Goal: Transaction & Acquisition: Purchase product/service

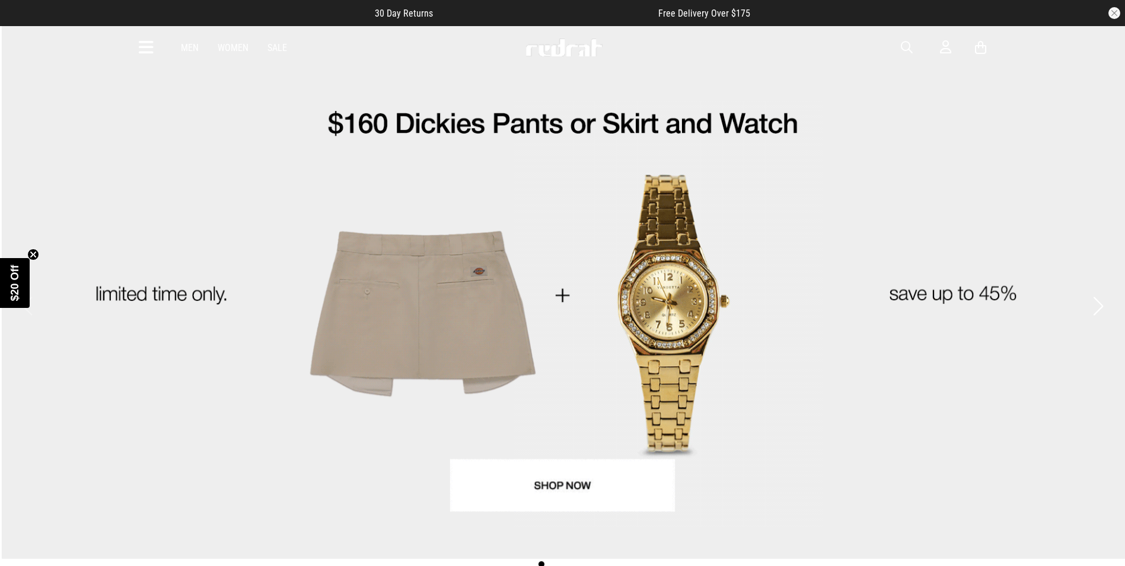
click at [146, 52] on icon at bounding box center [146, 48] width 15 height 20
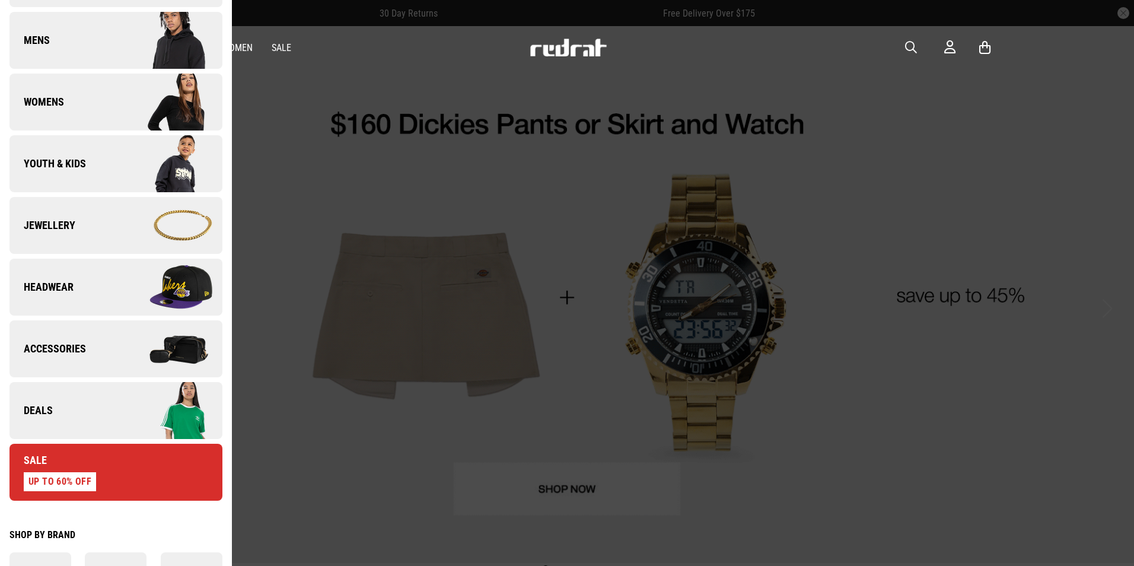
scroll to position [296, 0]
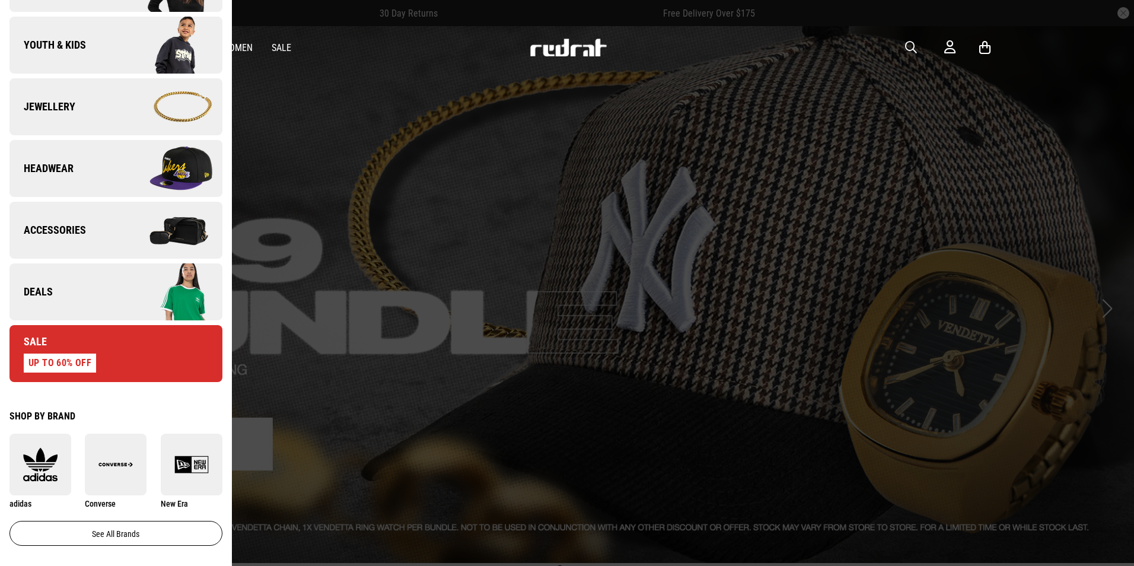
click at [43, 291] on span "Deals" at bounding box center [30, 292] width 43 height 14
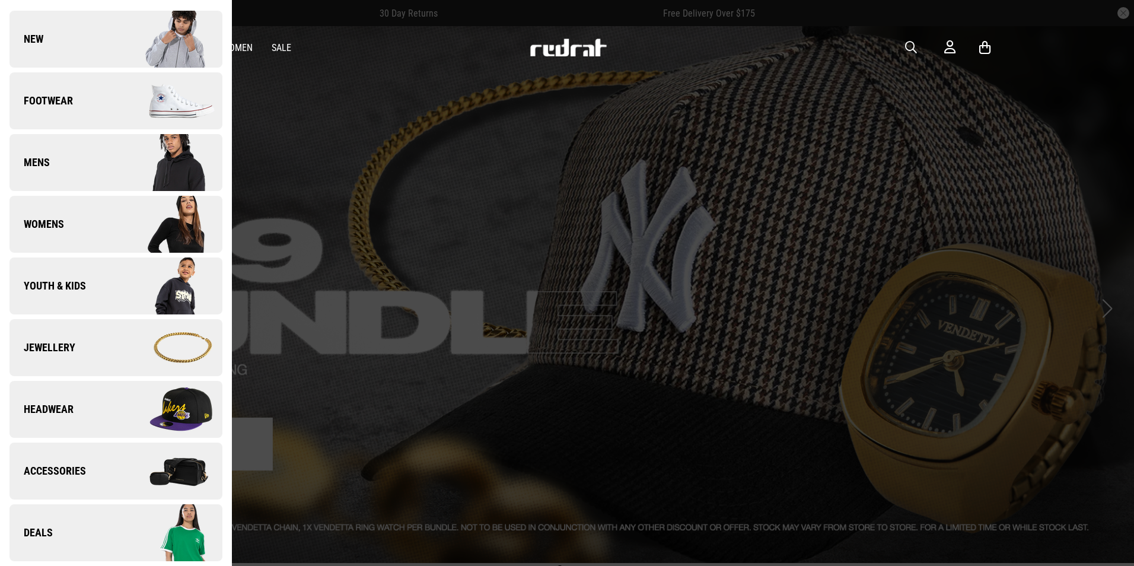
scroll to position [0, 0]
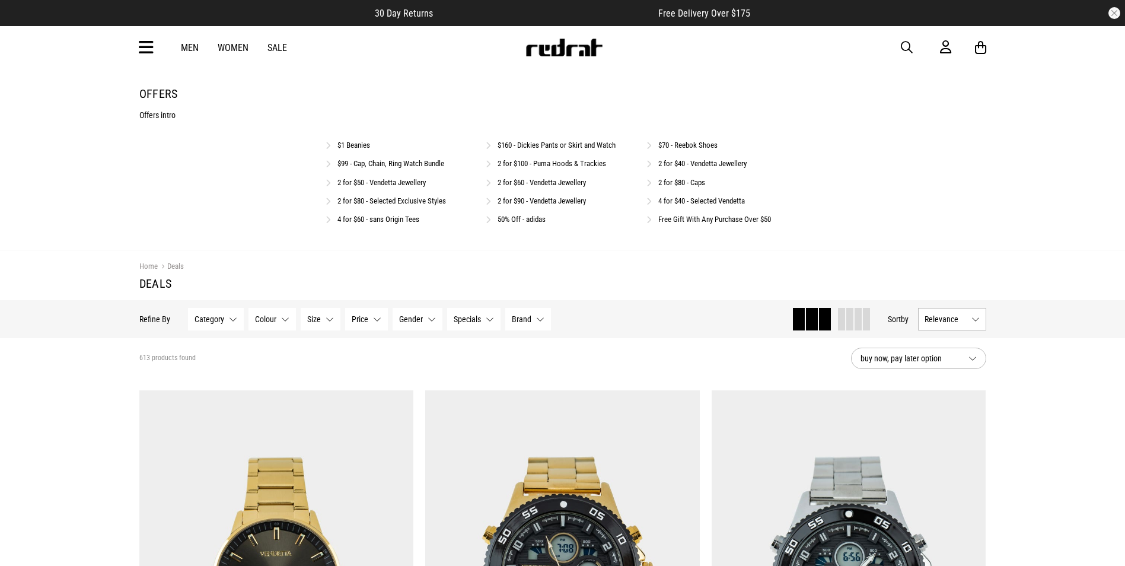
click at [375, 160] on link "$99 - Cap, Chain, Ring Watch Bundle" at bounding box center [390, 163] width 107 height 9
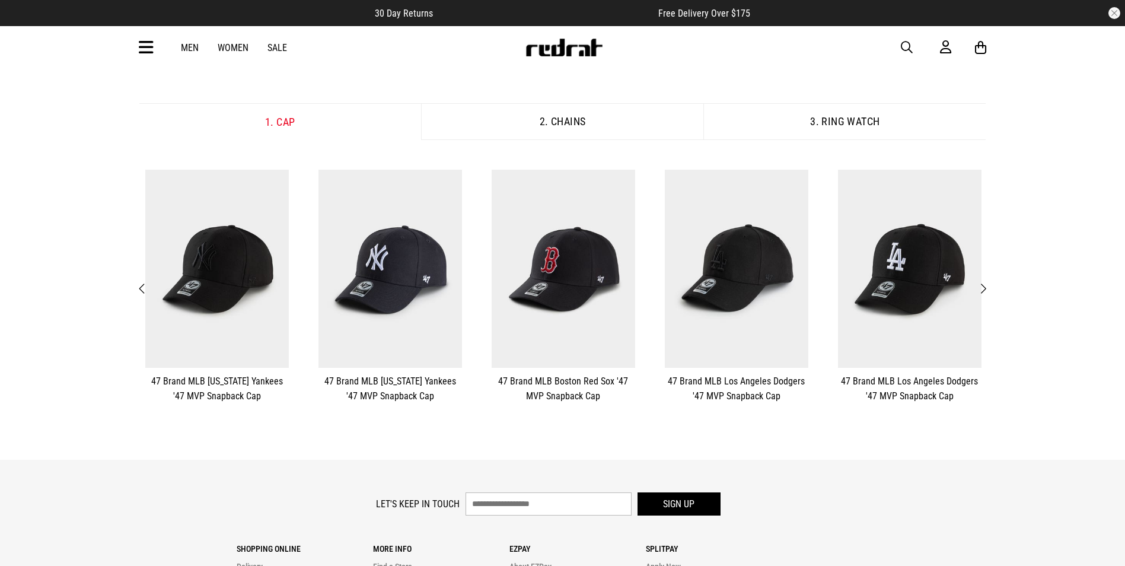
scroll to position [178, 0]
click at [987, 285] on button "Next" at bounding box center [982, 287] width 15 height 15
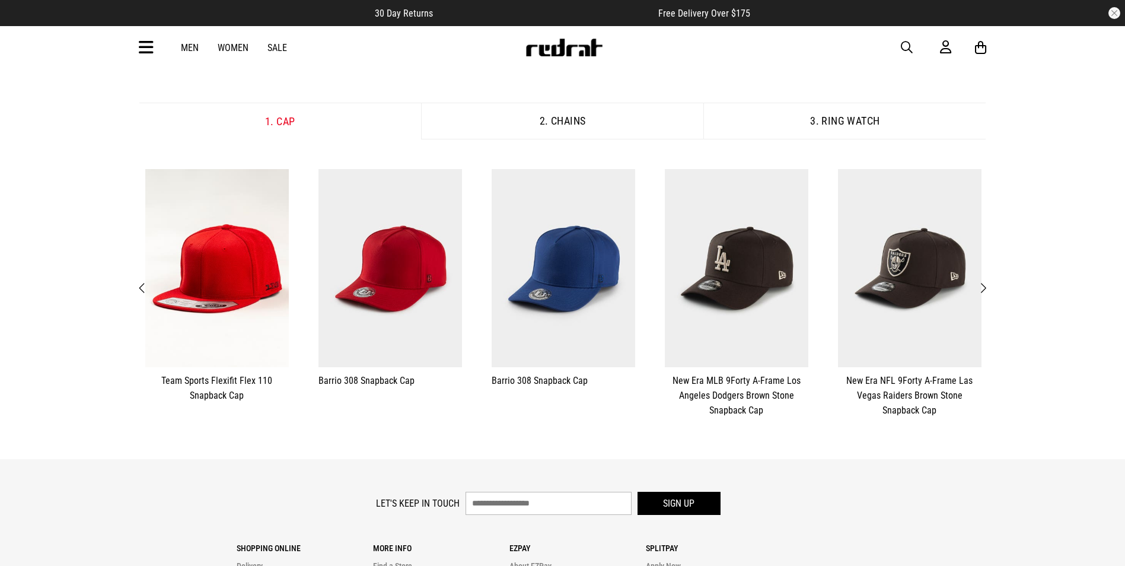
click at [987, 285] on button "Next" at bounding box center [982, 287] width 15 height 15
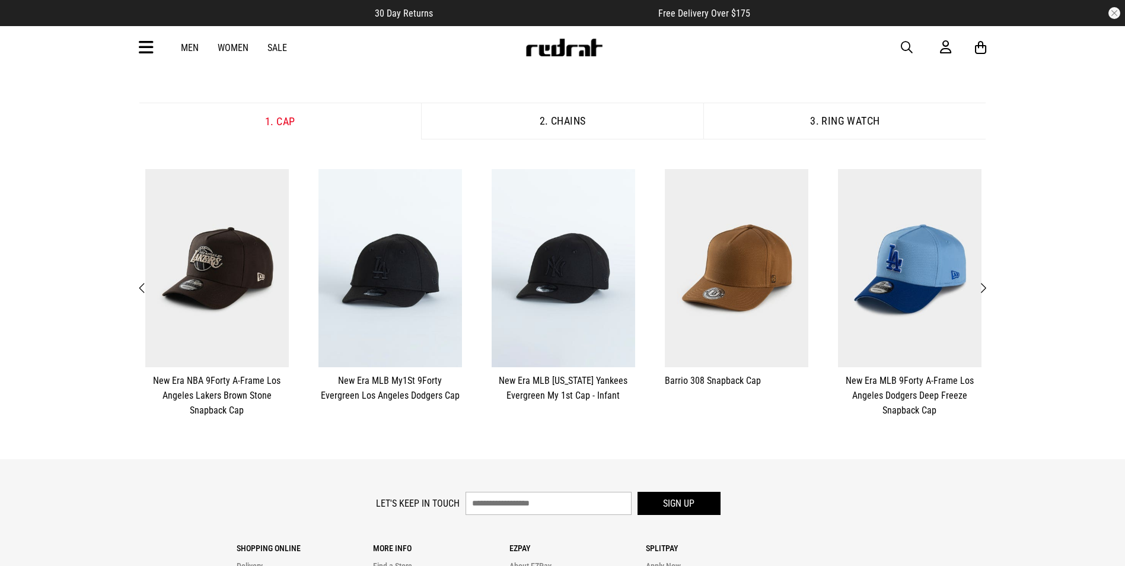
click at [987, 285] on button "Next" at bounding box center [982, 287] width 15 height 15
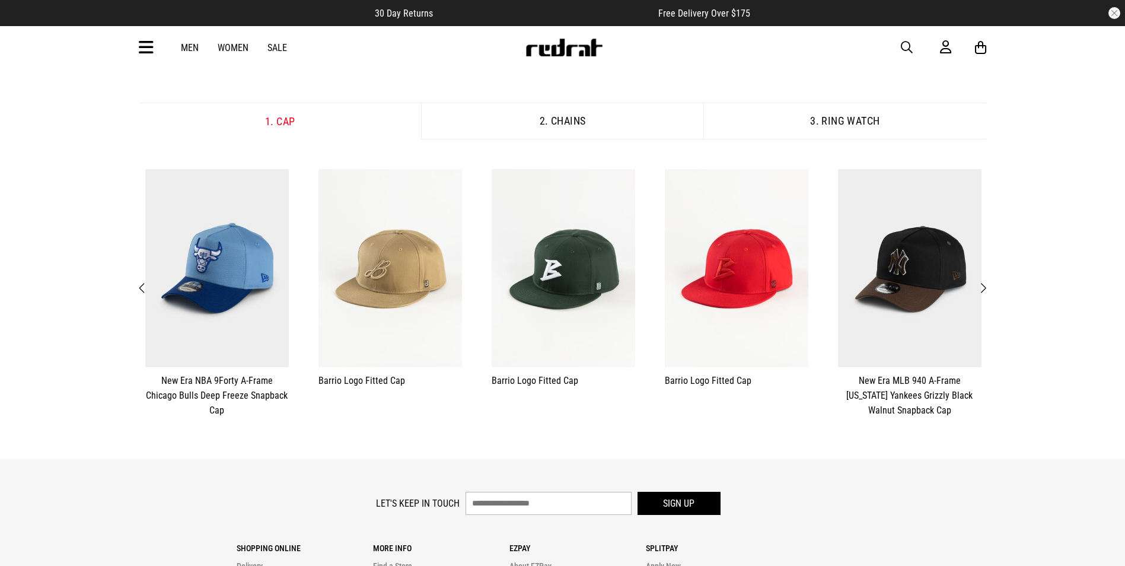
click at [987, 285] on button "Next" at bounding box center [982, 287] width 15 height 15
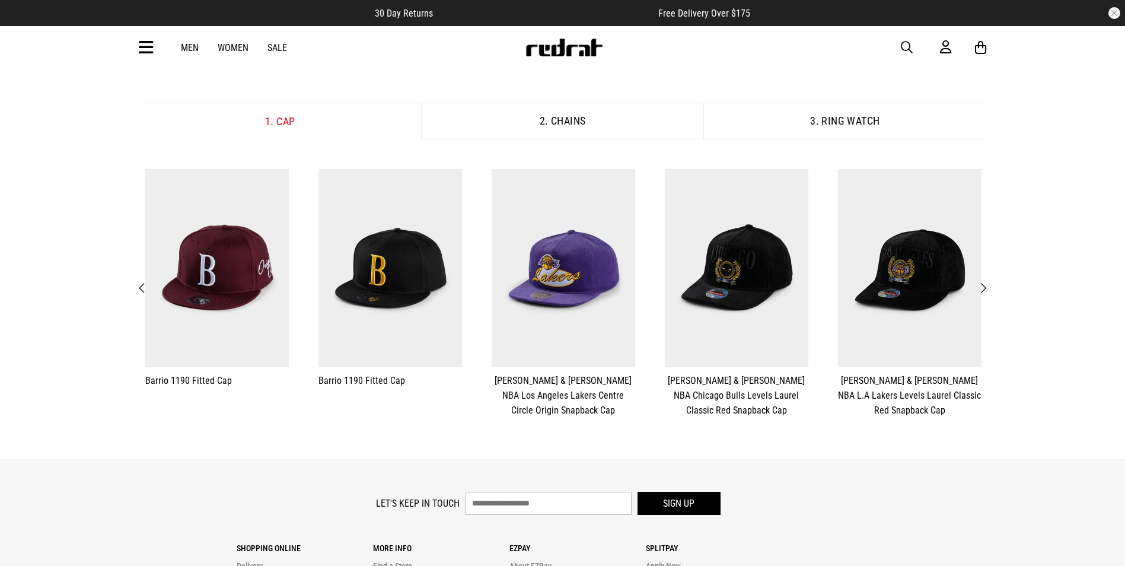
click at [987, 285] on button "Next" at bounding box center [982, 287] width 15 height 15
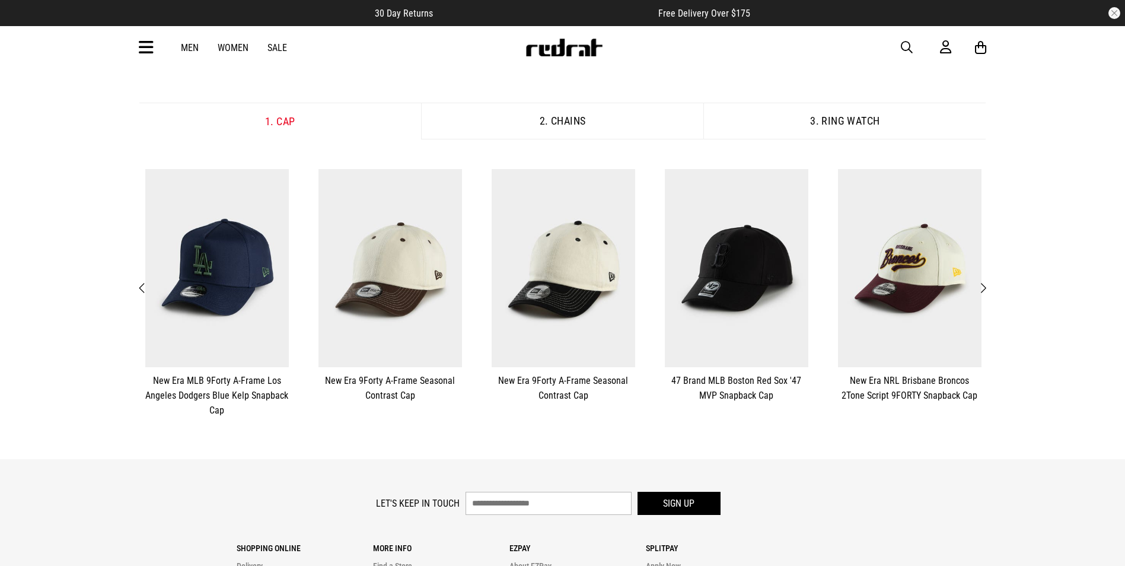
click at [987, 285] on button "Next" at bounding box center [982, 287] width 15 height 15
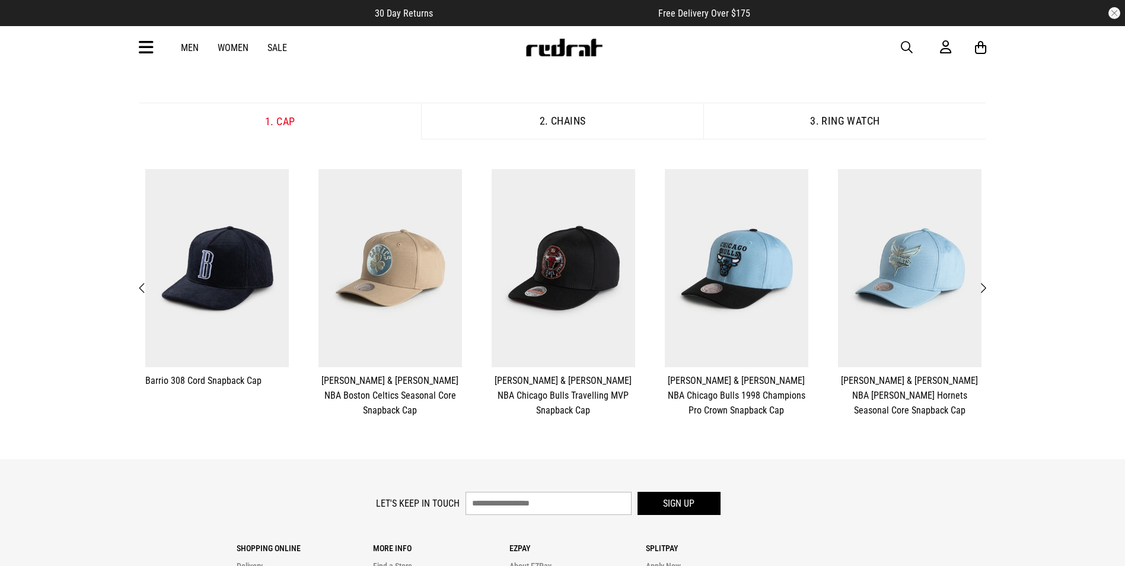
click at [987, 285] on button "Next" at bounding box center [982, 287] width 15 height 15
